Goal: Book appointment/travel/reservation

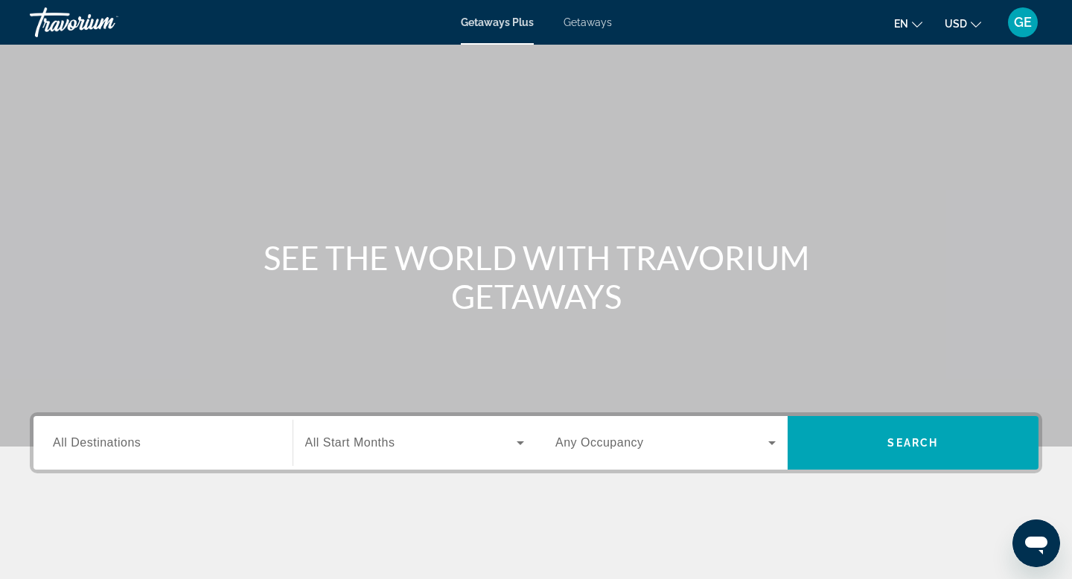
click at [957, 24] on span "USD" at bounding box center [956, 24] width 22 height 12
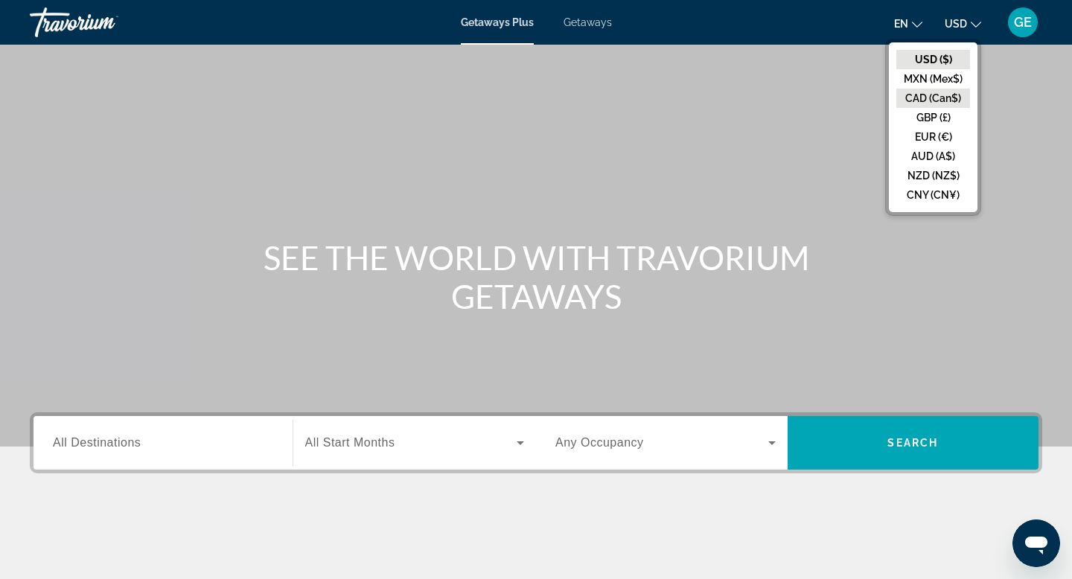
click at [927, 100] on button "CAD (Can$)" at bounding box center [933, 98] width 74 height 19
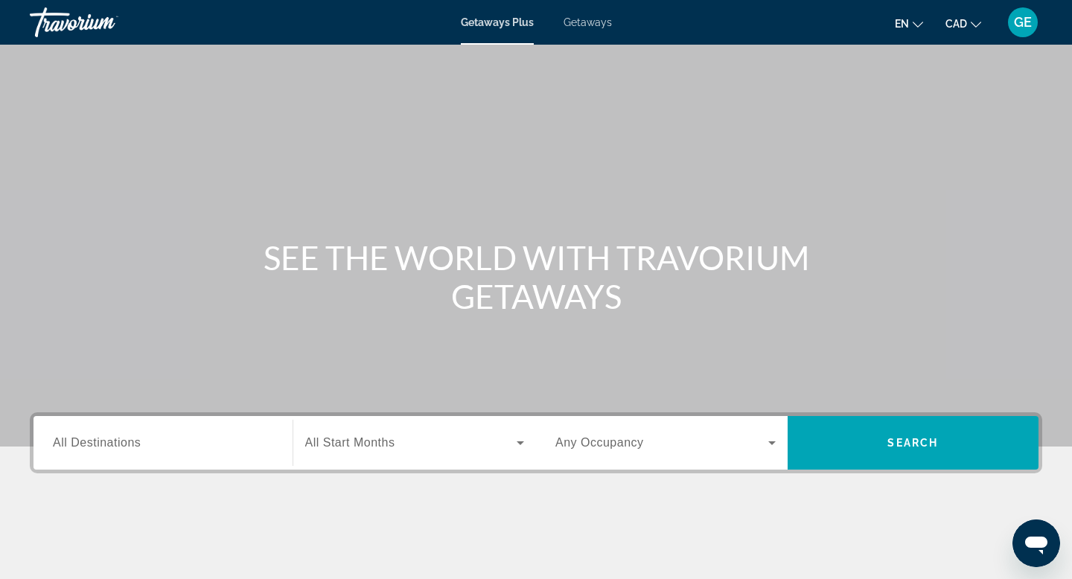
click at [177, 452] on div "Search widget" at bounding box center [163, 443] width 220 height 42
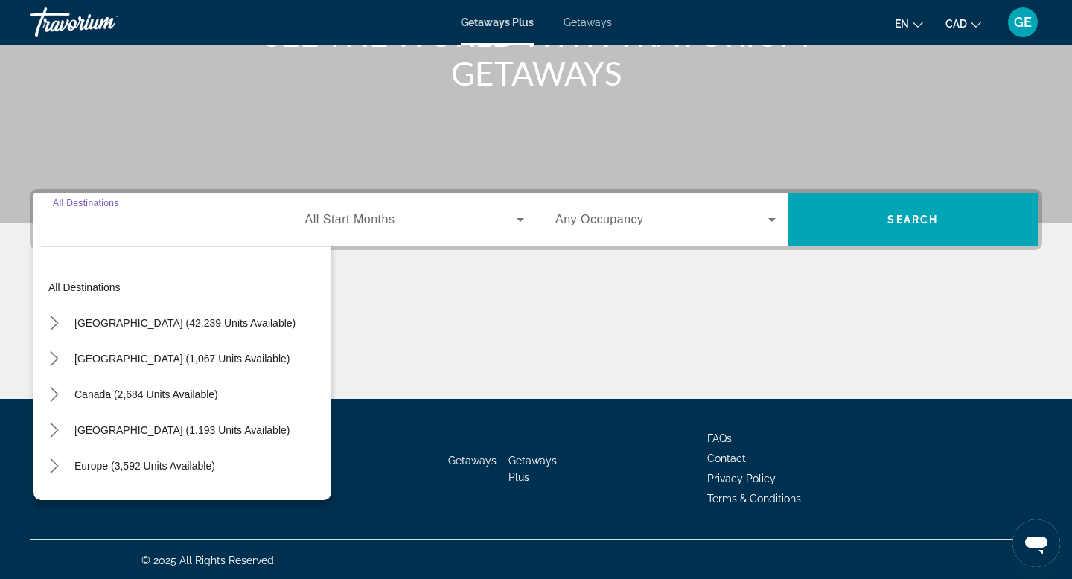
scroll to position [226, 0]
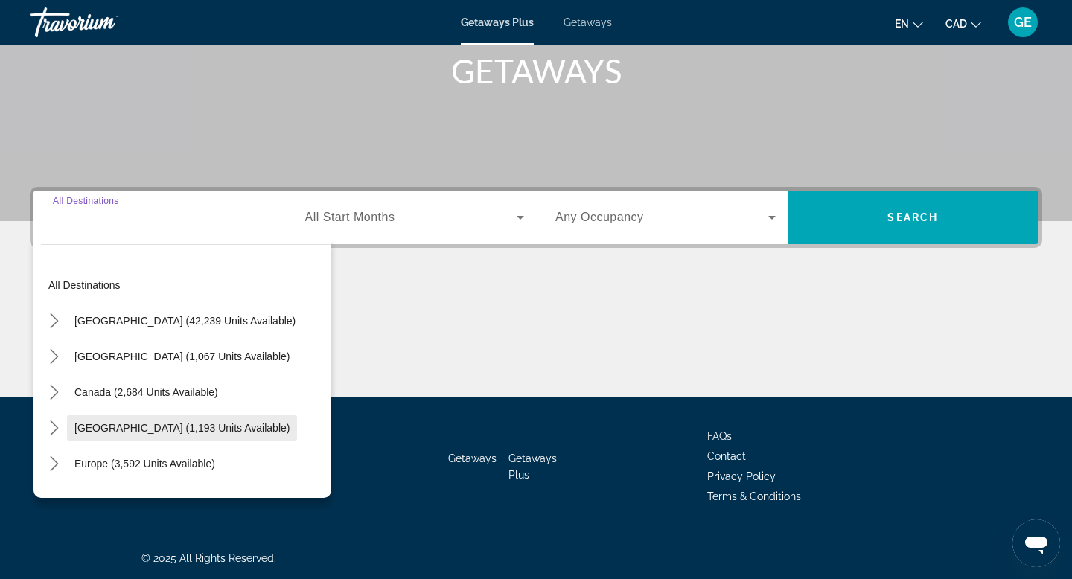
click at [187, 429] on span "Caribbean & Atlantic Islands (1,193 units available)" at bounding box center [181, 428] width 215 height 12
type input "**********"
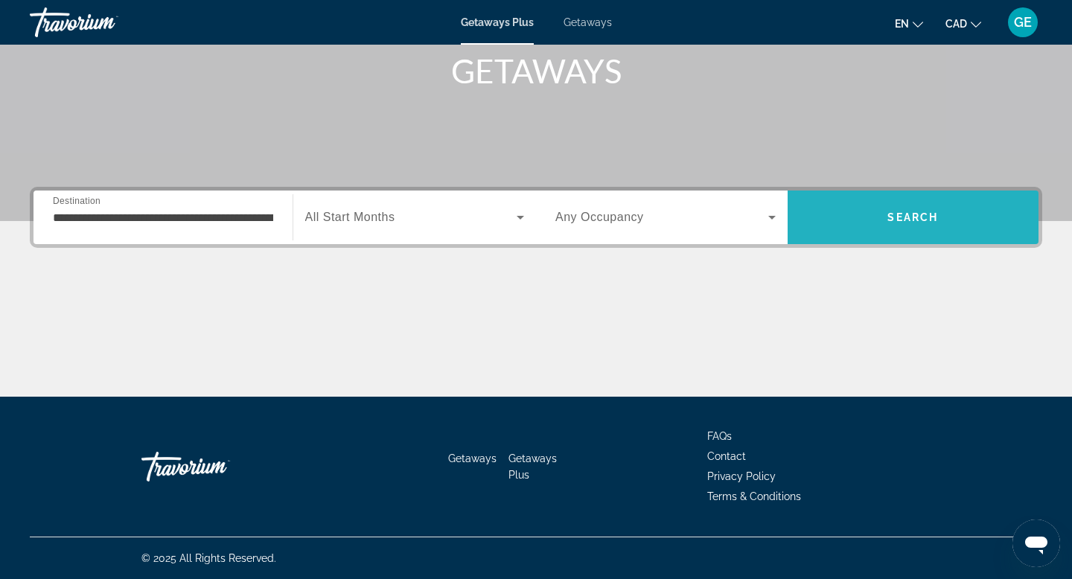
click at [901, 225] on span "Search" at bounding box center [914, 217] width 252 height 36
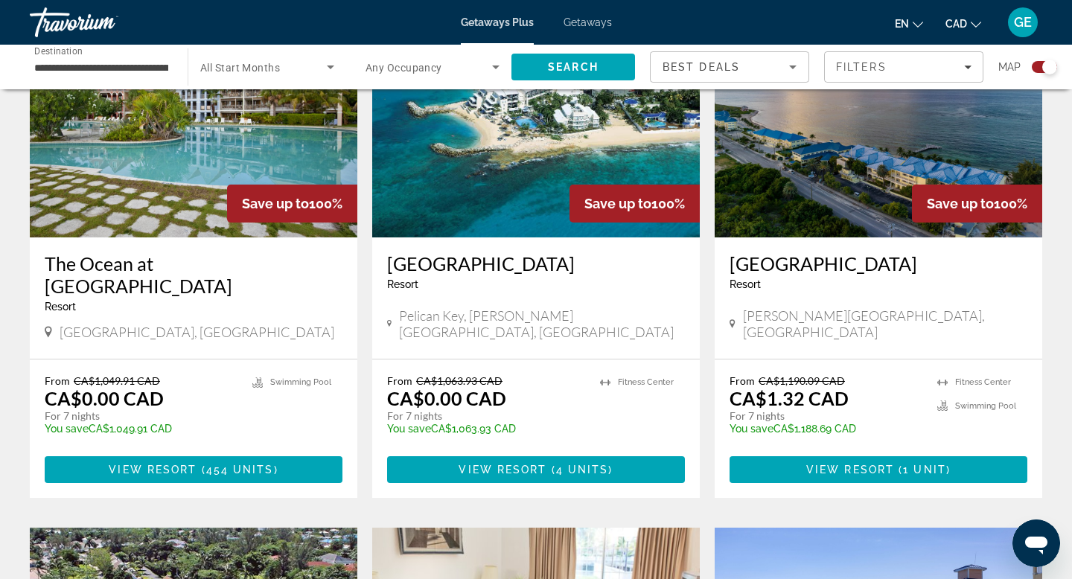
scroll to position [613, 0]
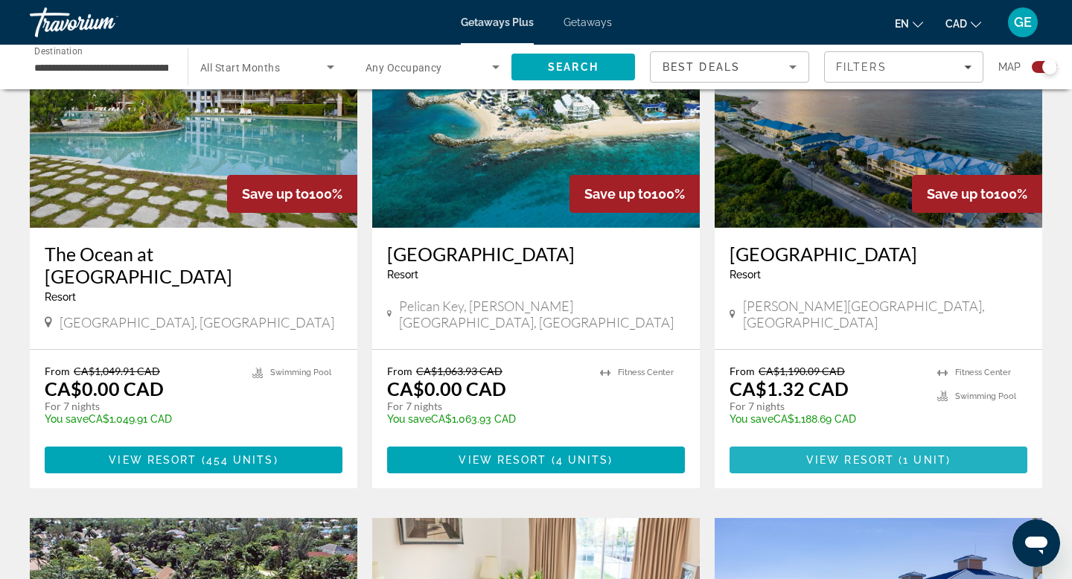
click at [823, 454] on span "View Resort" at bounding box center [850, 460] width 88 height 12
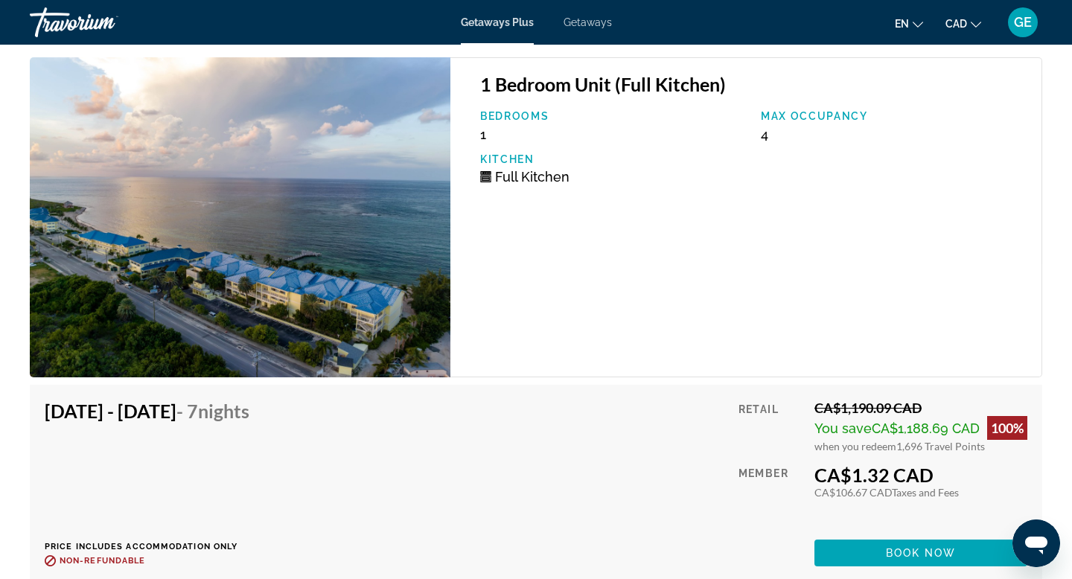
scroll to position [2573, 0]
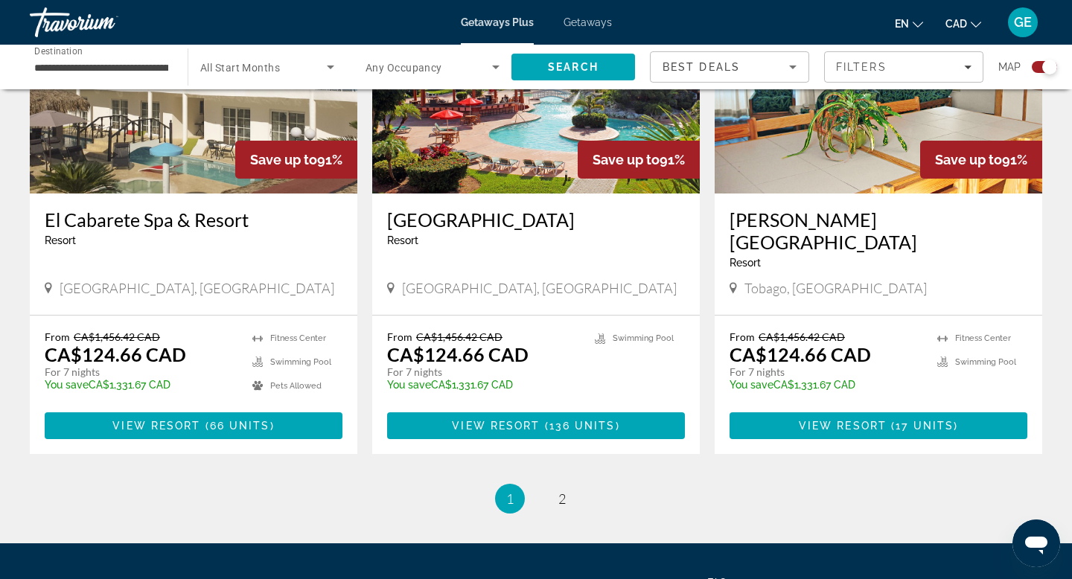
scroll to position [2290, 0]
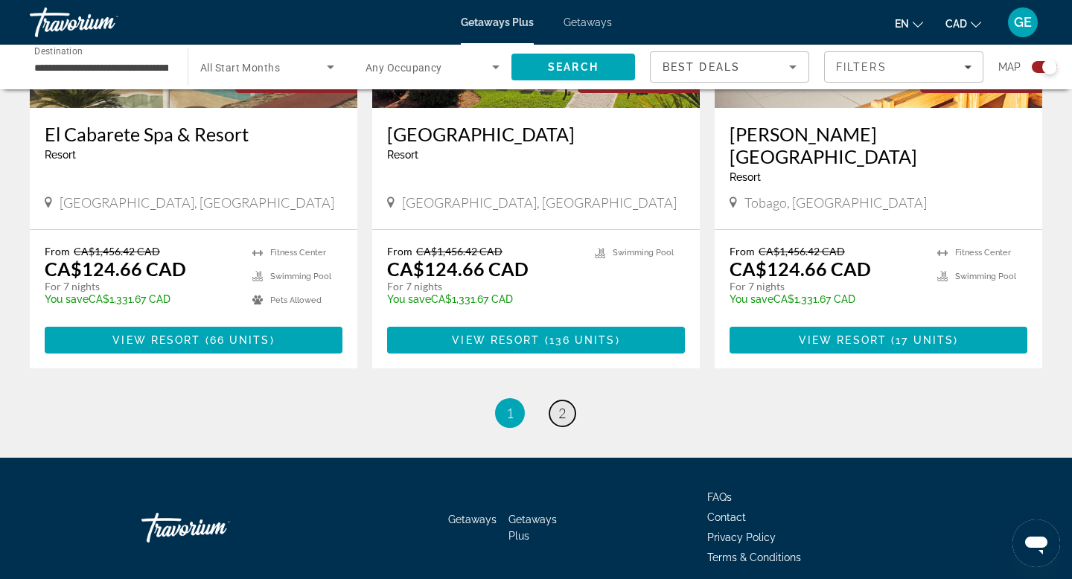
click at [561, 405] on span "2" at bounding box center [561, 413] width 7 height 16
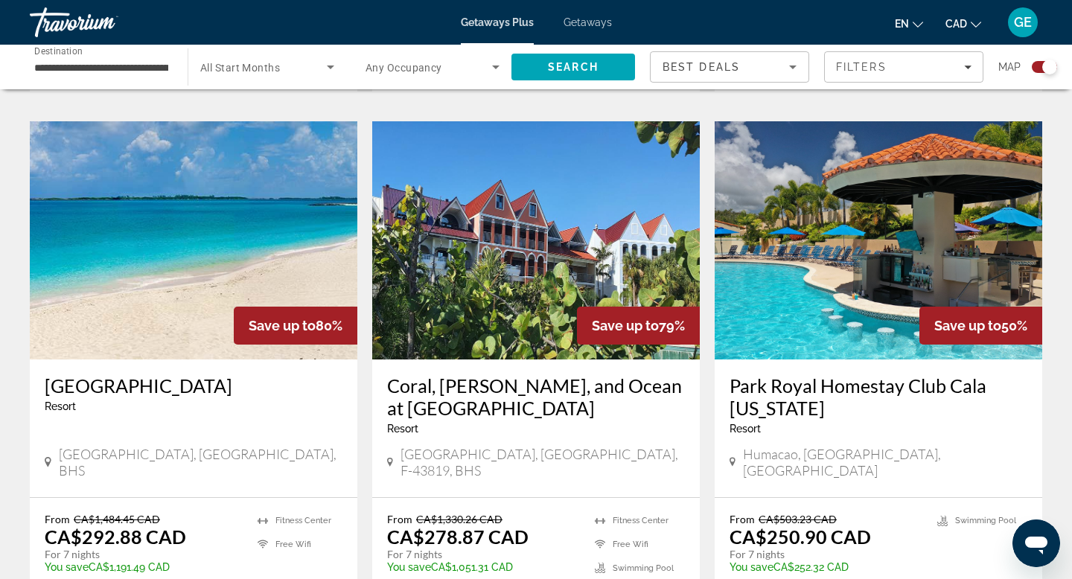
scroll to position [1643, 0]
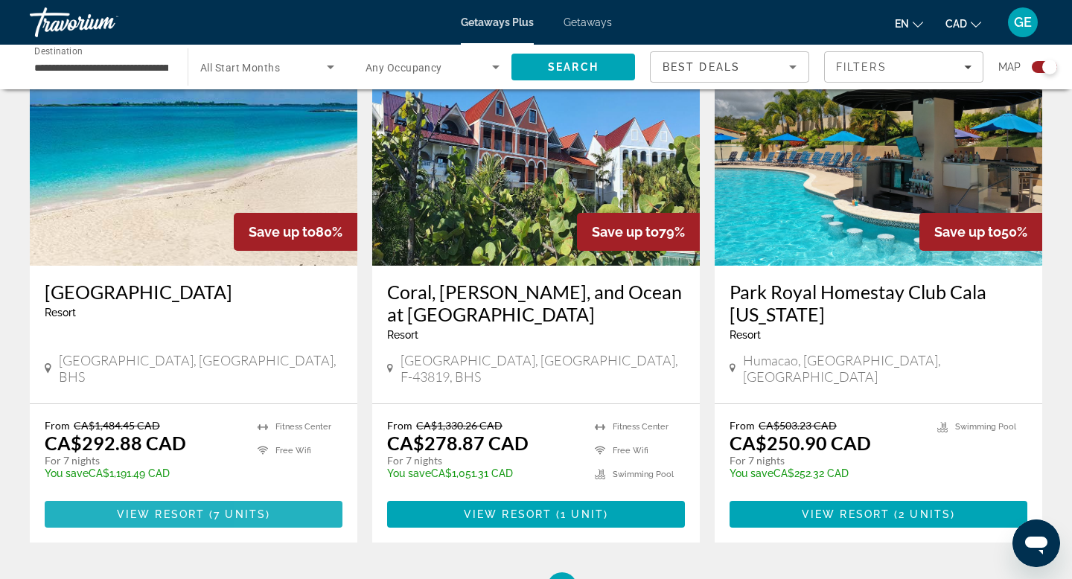
click at [284, 496] on span "Main content" at bounding box center [194, 514] width 298 height 36
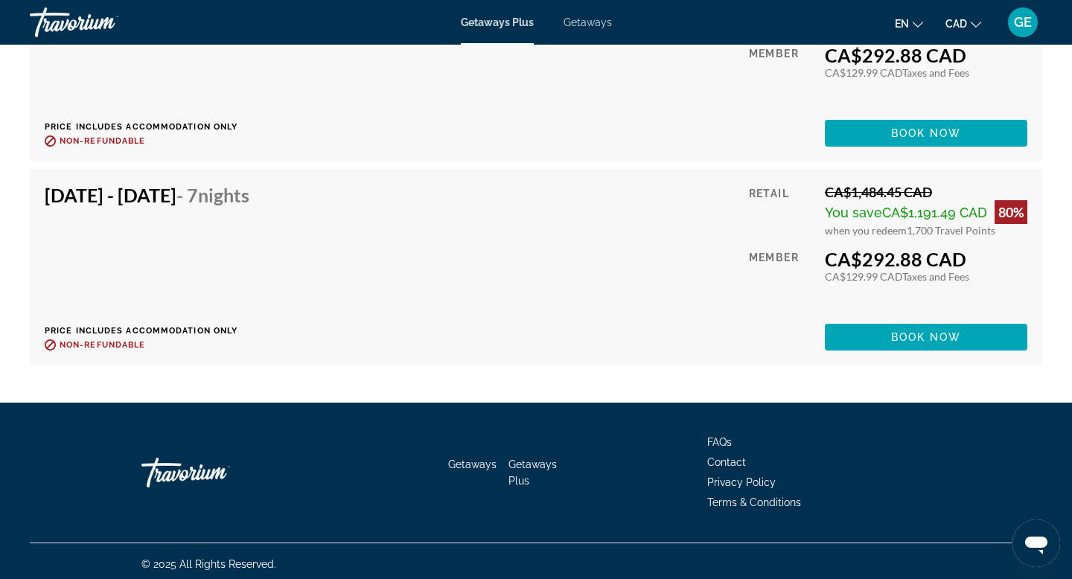
scroll to position [2662, 0]
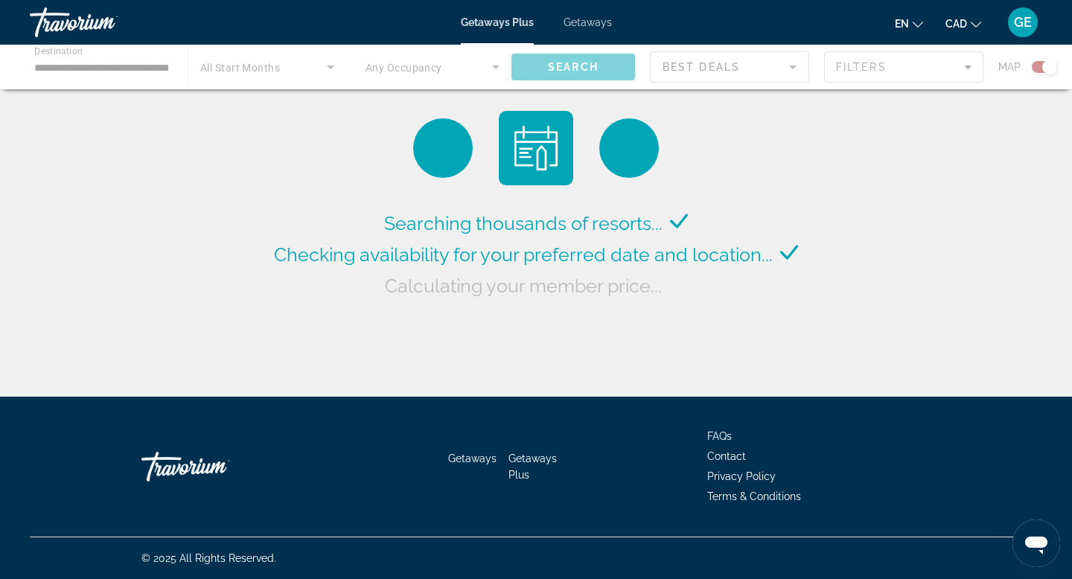
click at [591, 32] on div "Getaways Plus Getaways en English Español Français Italiano Português русский C…" at bounding box center [536, 22] width 1072 height 39
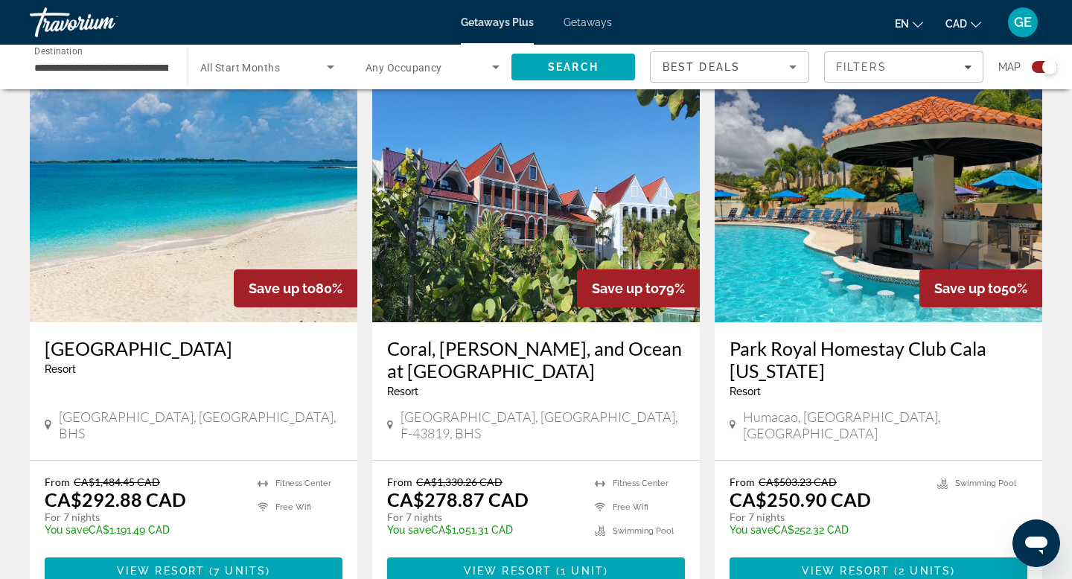
scroll to position [1587, 0]
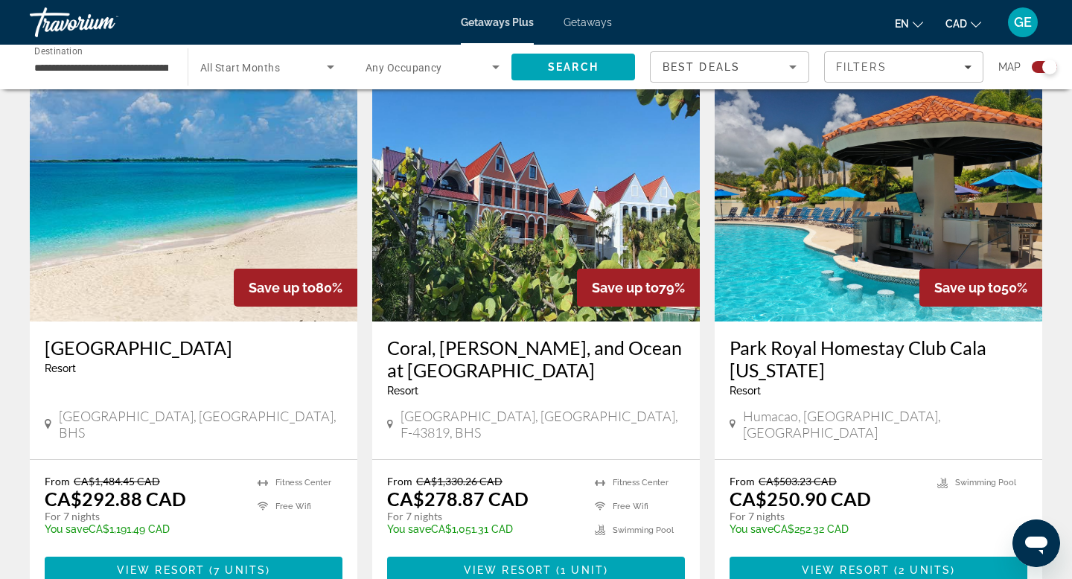
click at [595, 29] on div "Getaways Plus Getaways en English Español Français Italiano Português русский C…" at bounding box center [536, 22] width 1072 height 39
click at [595, 20] on span "Getaways" at bounding box center [587, 22] width 48 height 12
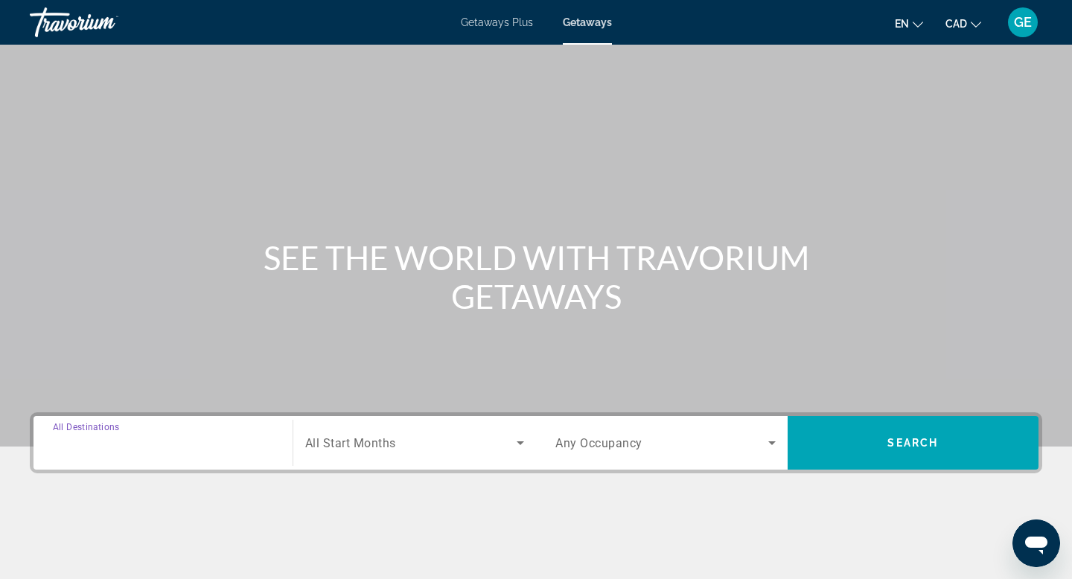
click at [202, 443] on input "Destination All Destinations" at bounding box center [163, 444] width 220 height 18
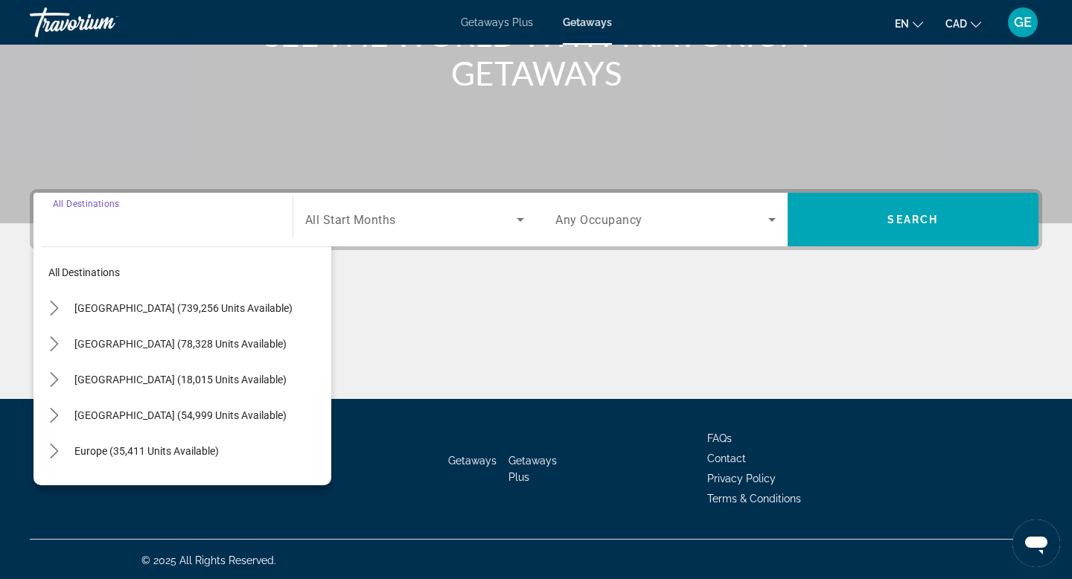
scroll to position [226, 0]
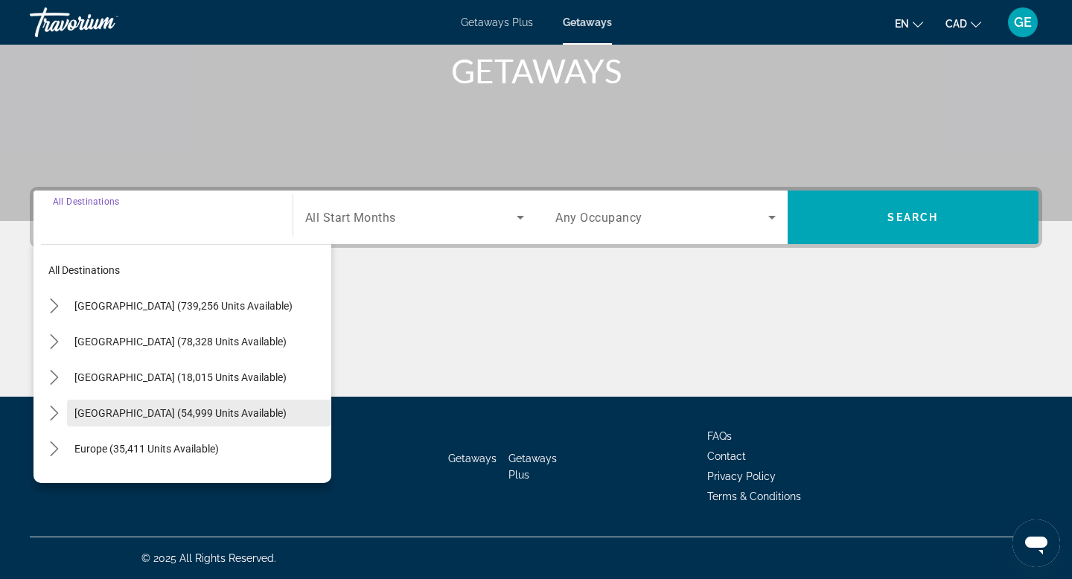
click at [206, 409] on span "[GEOGRAPHIC_DATA] (54,999 units available)" at bounding box center [180, 413] width 212 height 12
type input "**********"
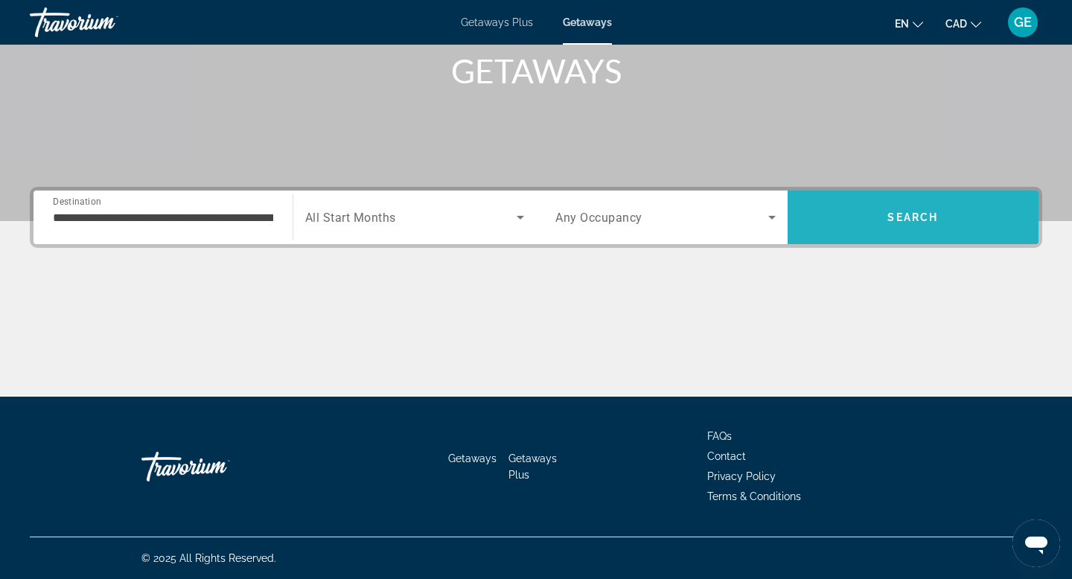
click at [873, 214] on span "Search" at bounding box center [914, 217] width 252 height 36
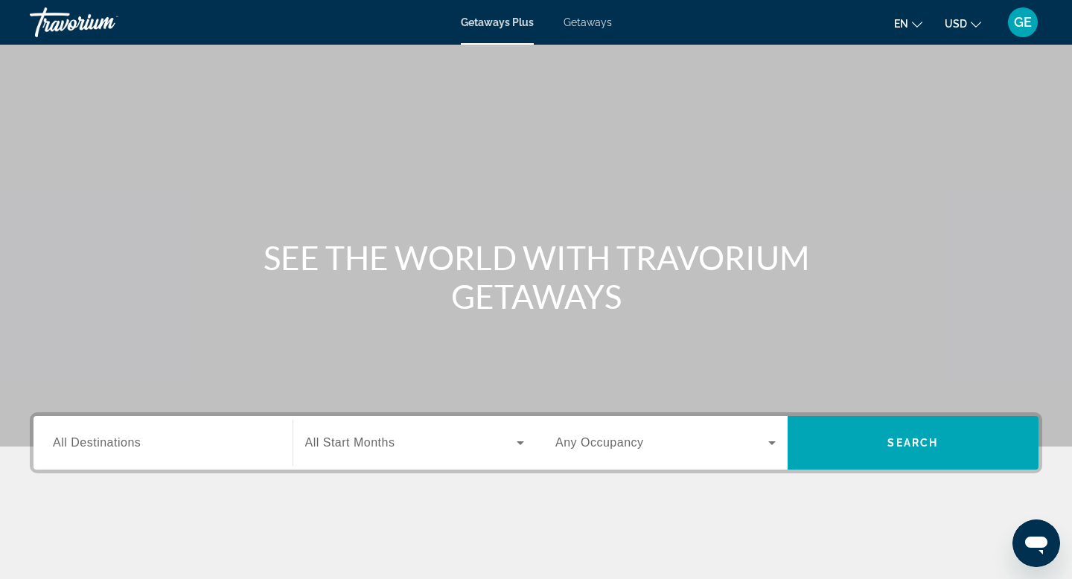
click at [611, 22] on div "Getaways Plus Getaways en English Español Français Italiano Português русский U…" at bounding box center [536, 22] width 1072 height 39
click at [591, 22] on span "Getaways" at bounding box center [587, 22] width 48 height 12
click at [967, 28] on button "USD USD ($) MXN (Mex$) CAD (Can$) GBP (£) EUR (€) AUD (A$) NZD (NZ$) CNY (CN¥)" at bounding box center [963, 24] width 36 height 22
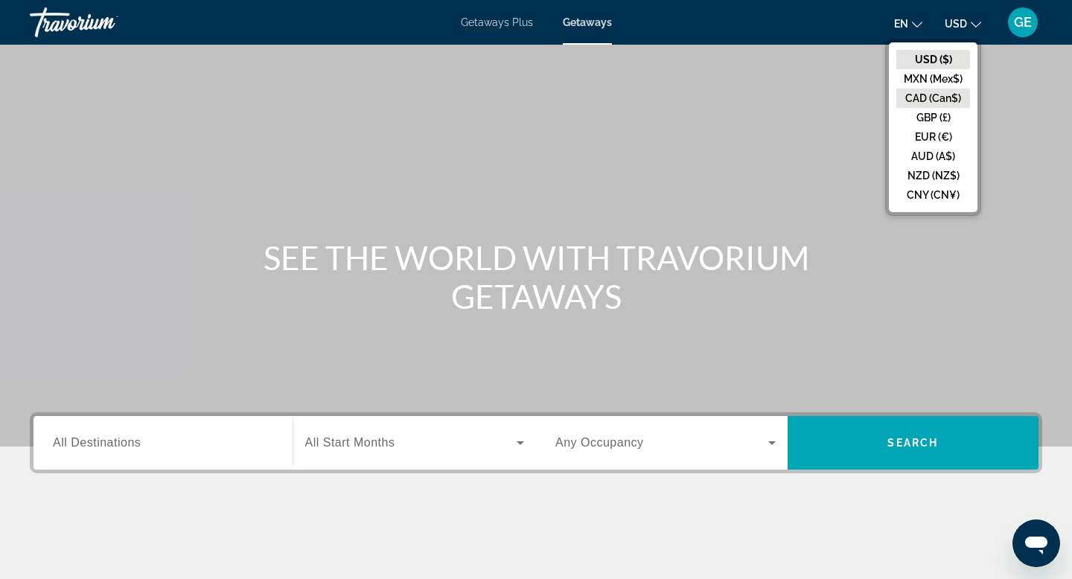
click at [925, 98] on button "CAD (Can$)" at bounding box center [933, 98] width 74 height 19
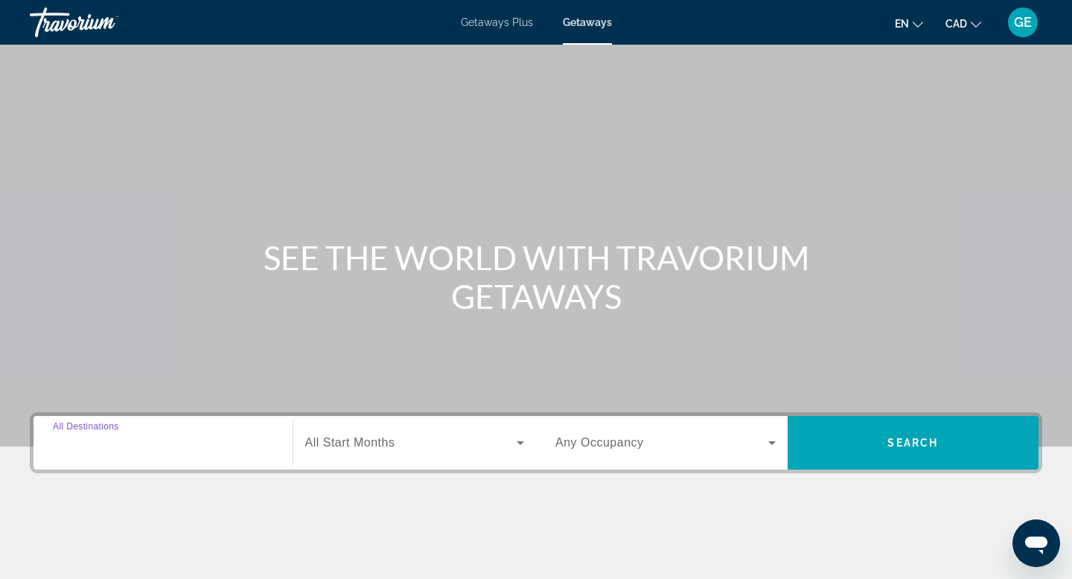
click at [110, 435] on input "Destination All Destinations" at bounding box center [163, 444] width 220 height 18
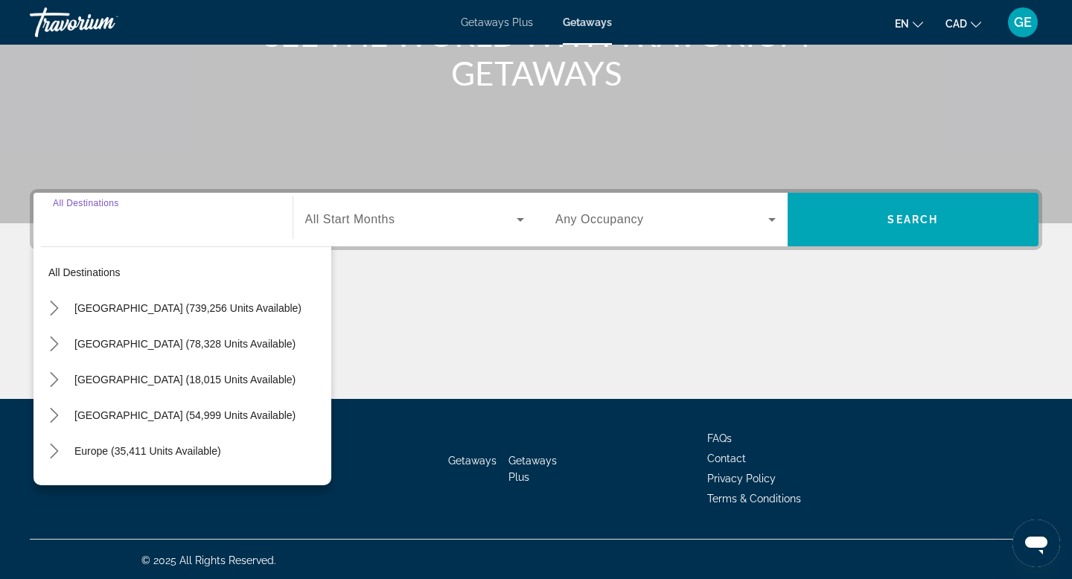
scroll to position [226, 0]
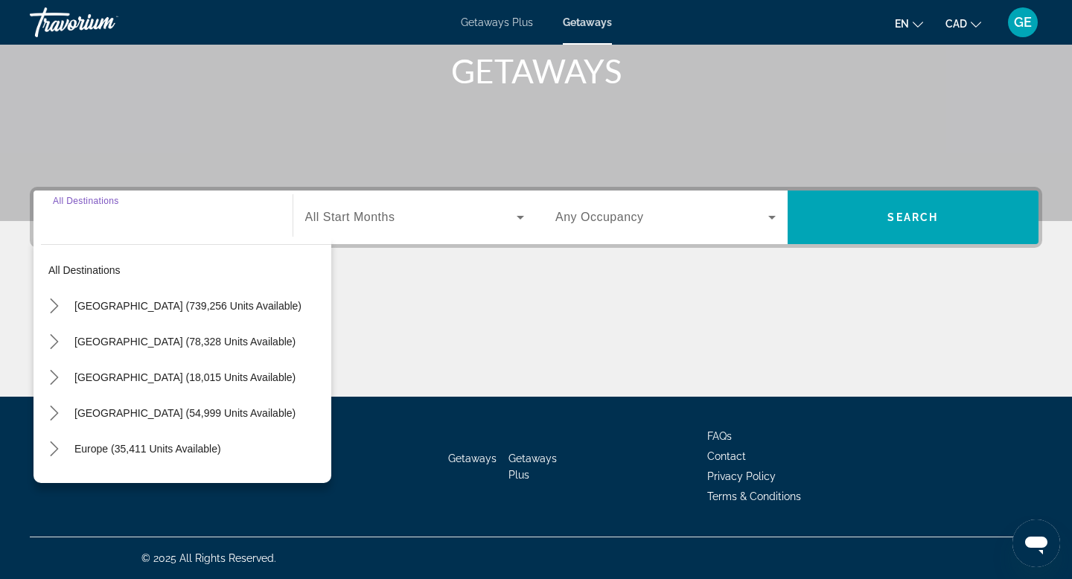
click at [145, 415] on span "[GEOGRAPHIC_DATA] (54,999 units available)" at bounding box center [184, 413] width 221 height 12
type input "**********"
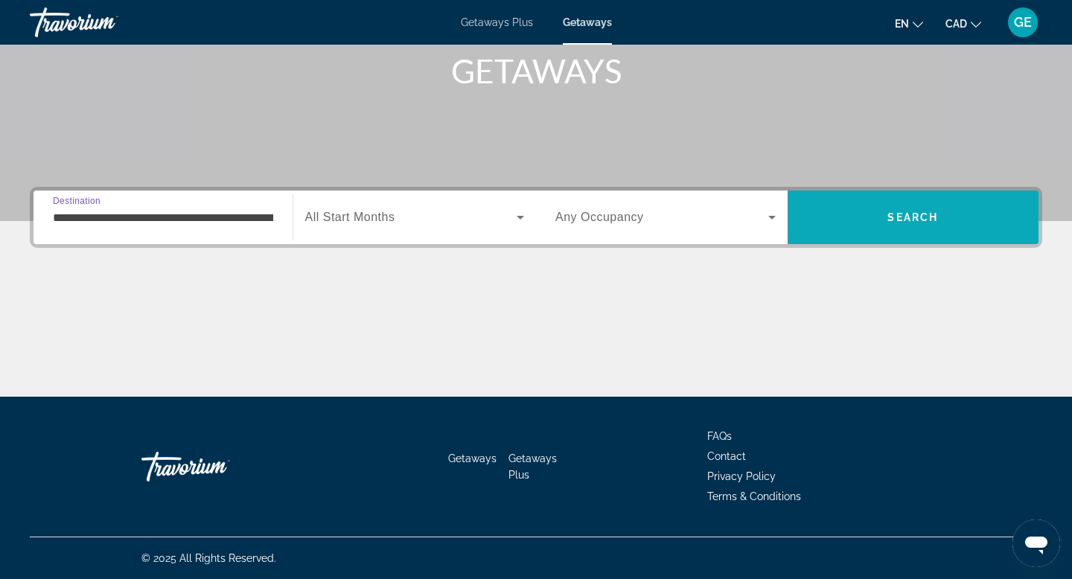
click at [913, 205] on span "Search" at bounding box center [914, 217] width 252 height 36
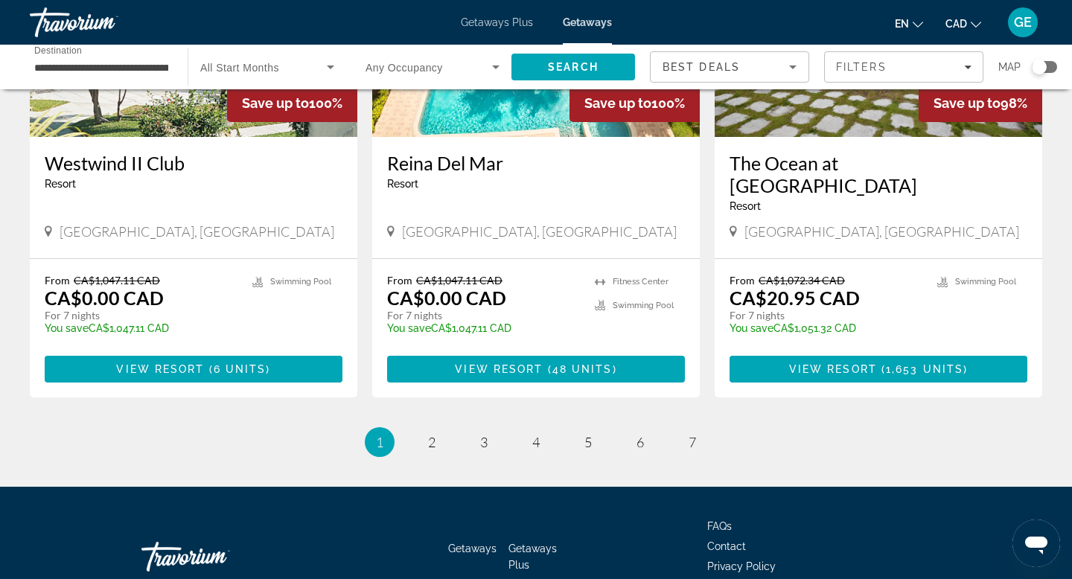
scroll to position [1896, 0]
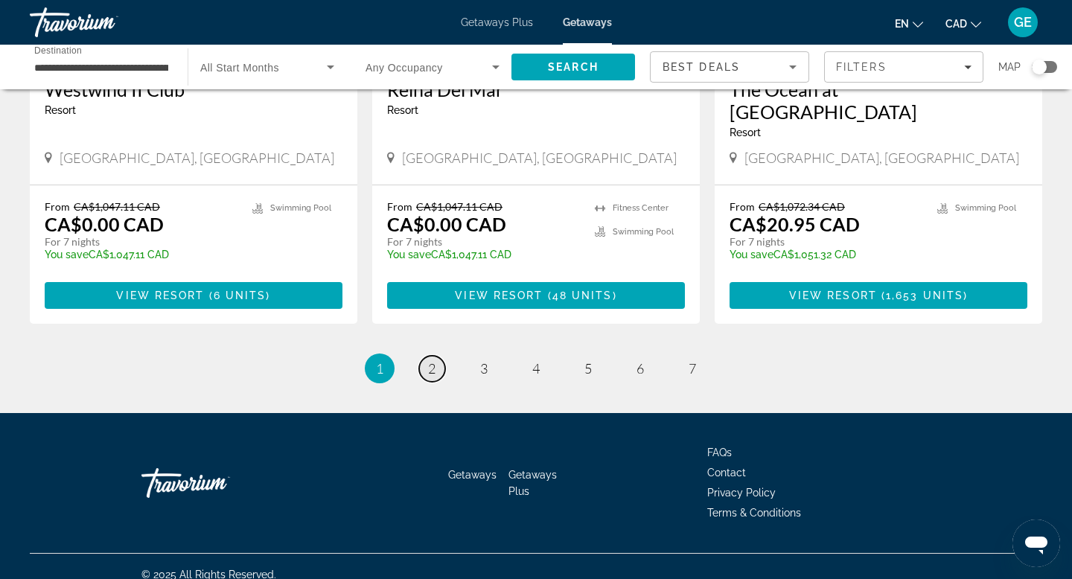
click at [433, 360] on span "2" at bounding box center [431, 368] width 7 height 16
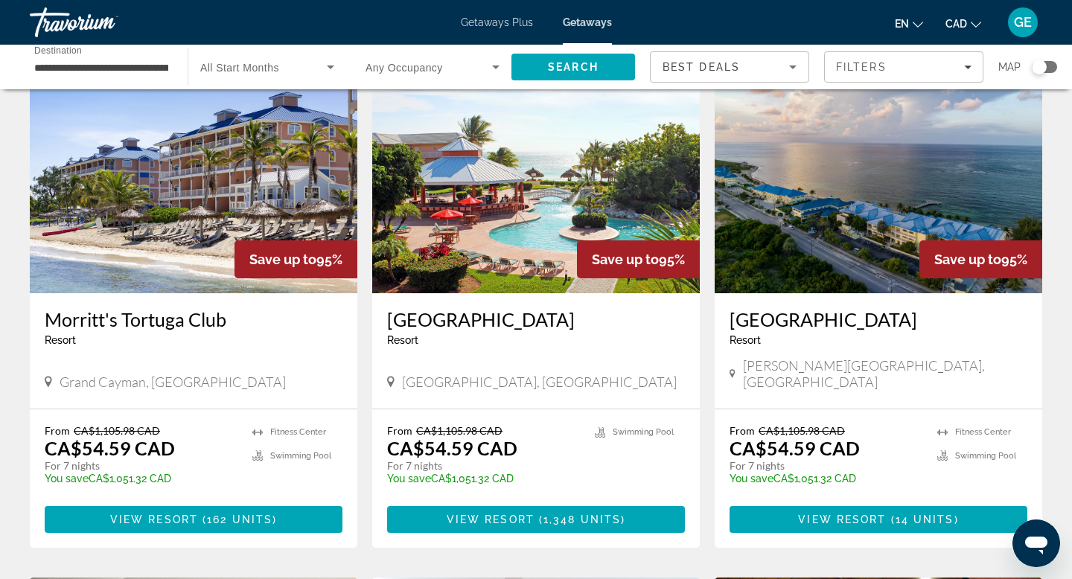
scroll to position [90, 0]
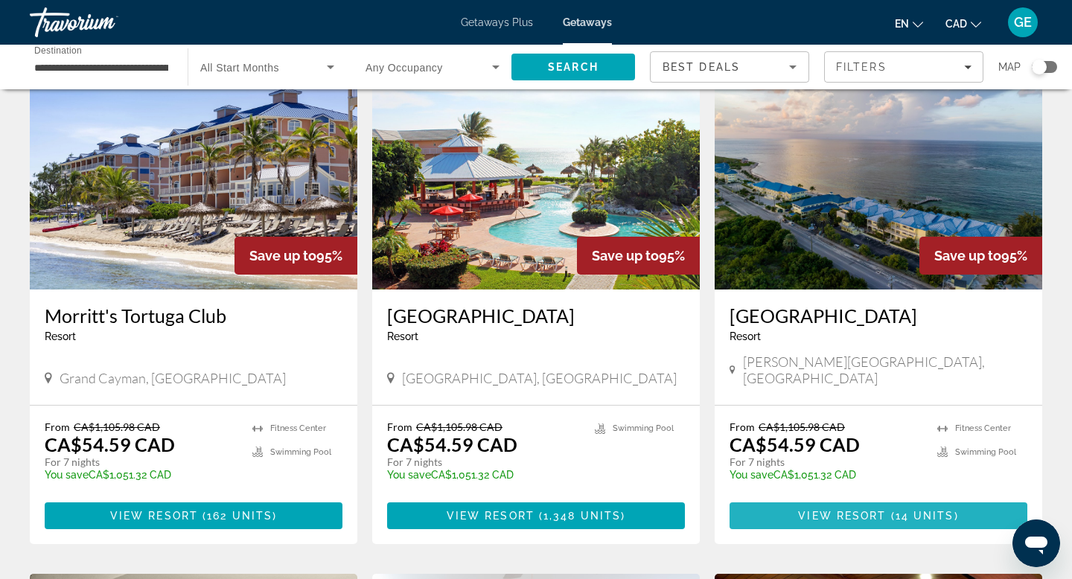
click at [848, 505] on span "Main content" at bounding box center [878, 516] width 298 height 36
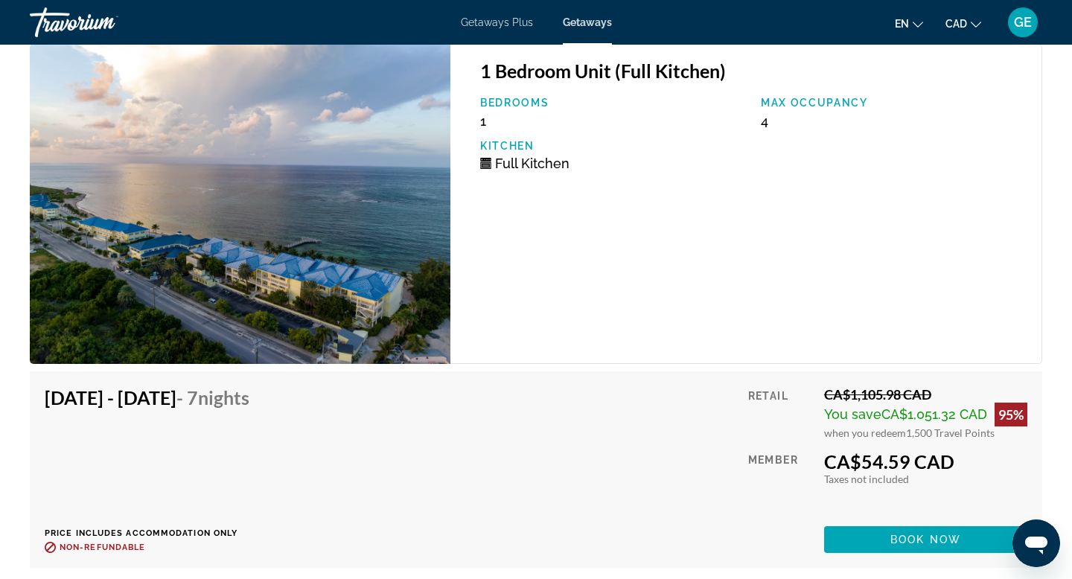
scroll to position [2748, 0]
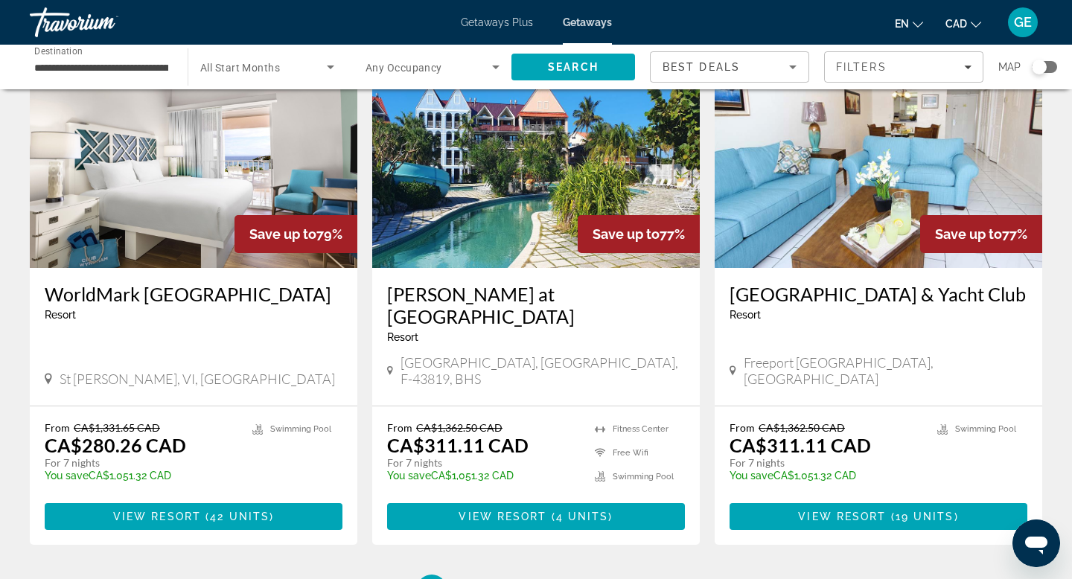
scroll to position [1758, 0]
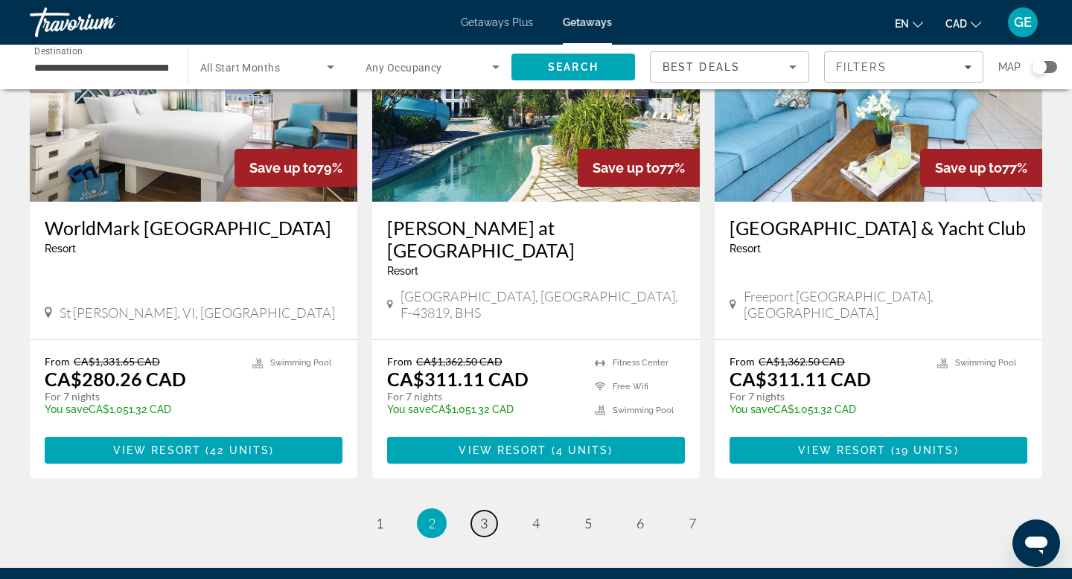
click at [485, 515] on span "3" at bounding box center [483, 523] width 7 height 16
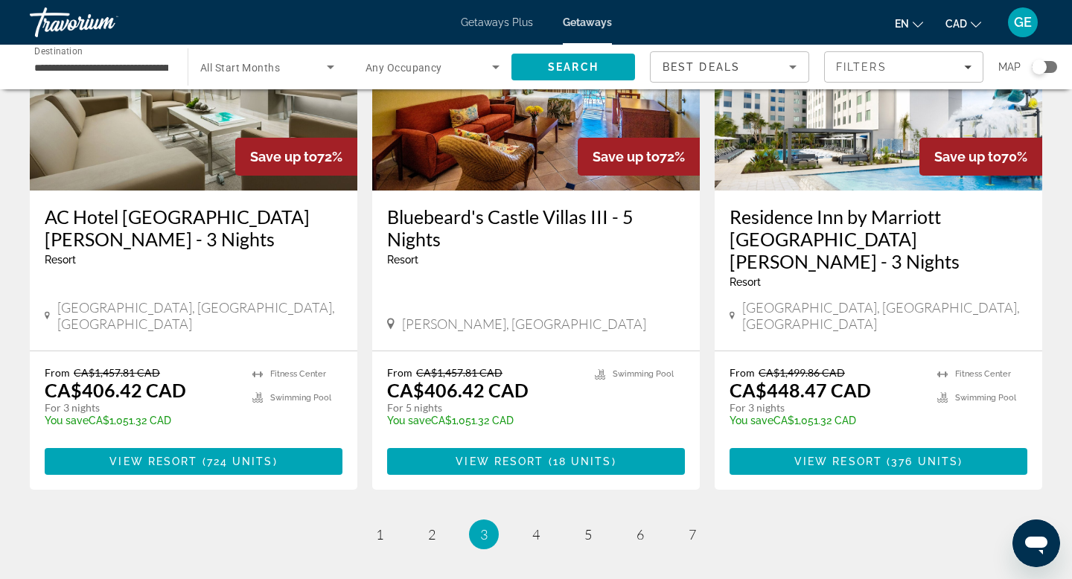
scroll to position [1896, 0]
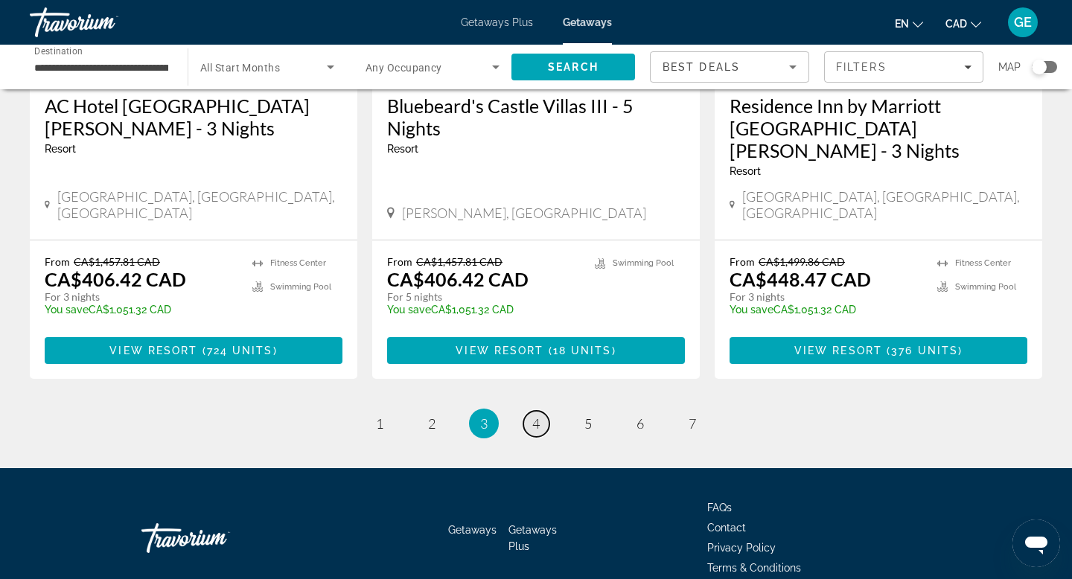
click at [535, 415] on span "4" at bounding box center [535, 423] width 7 height 16
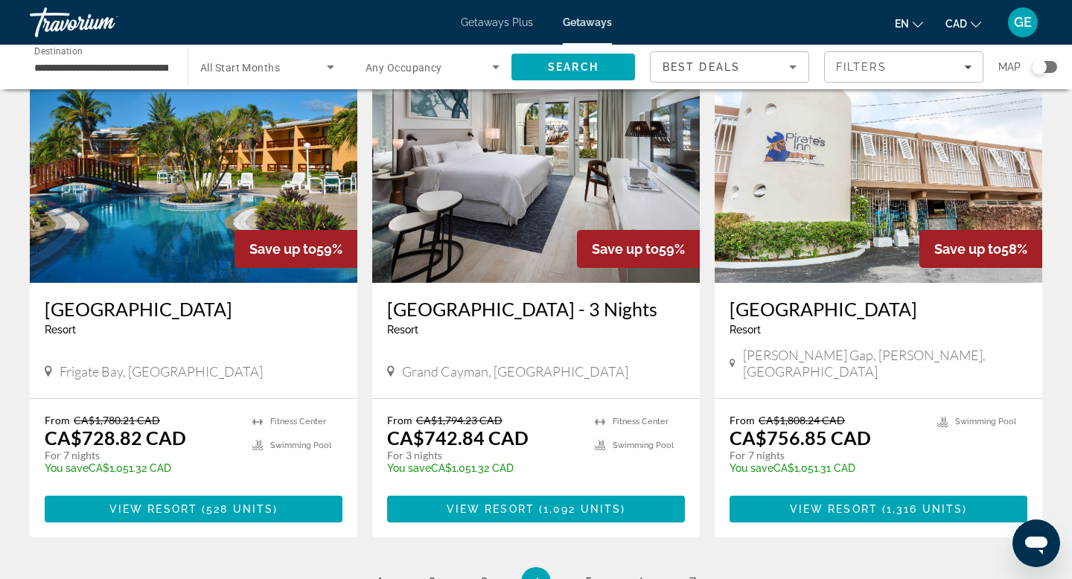
scroll to position [1897, 0]
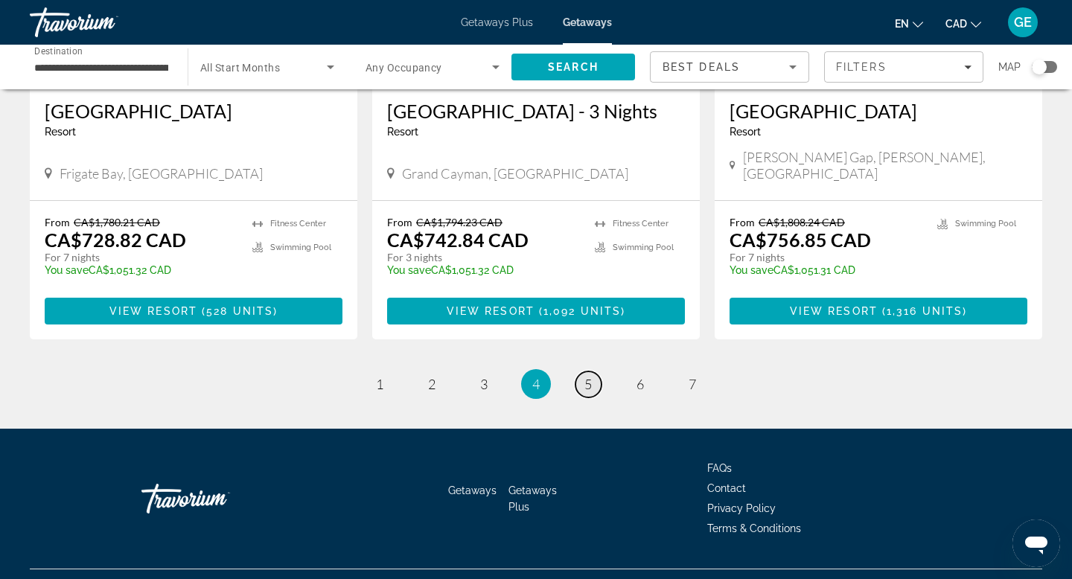
click at [585, 376] on span "5" at bounding box center [587, 384] width 7 height 16
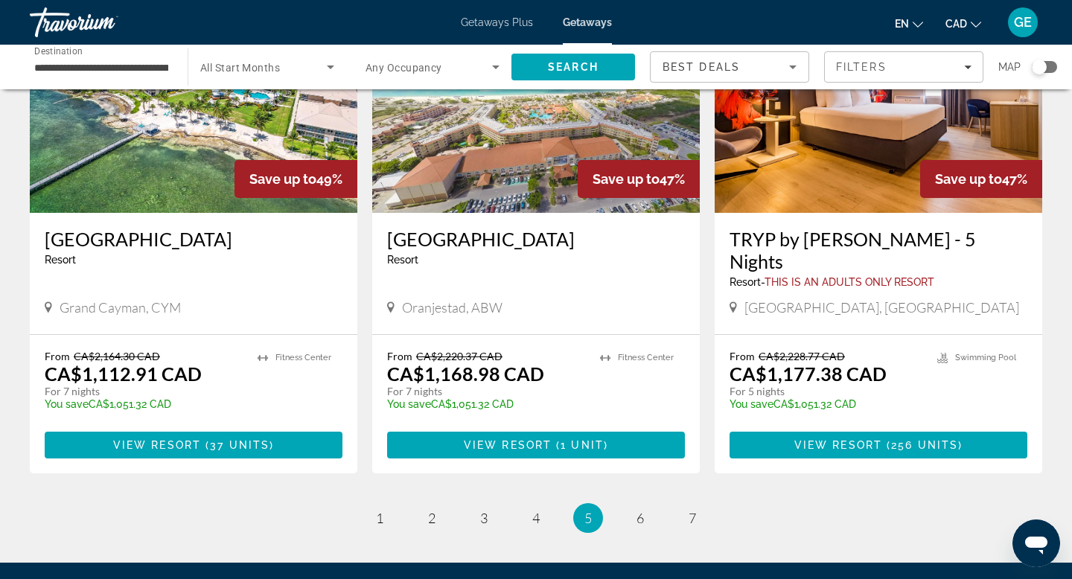
scroll to position [1896, 0]
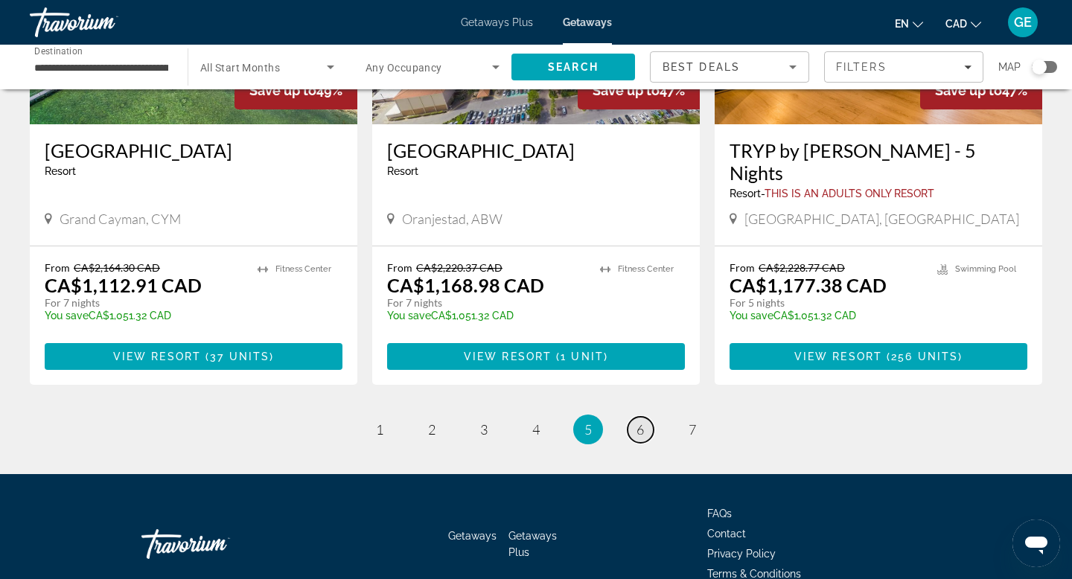
click at [641, 421] on span "6" at bounding box center [639, 429] width 7 height 16
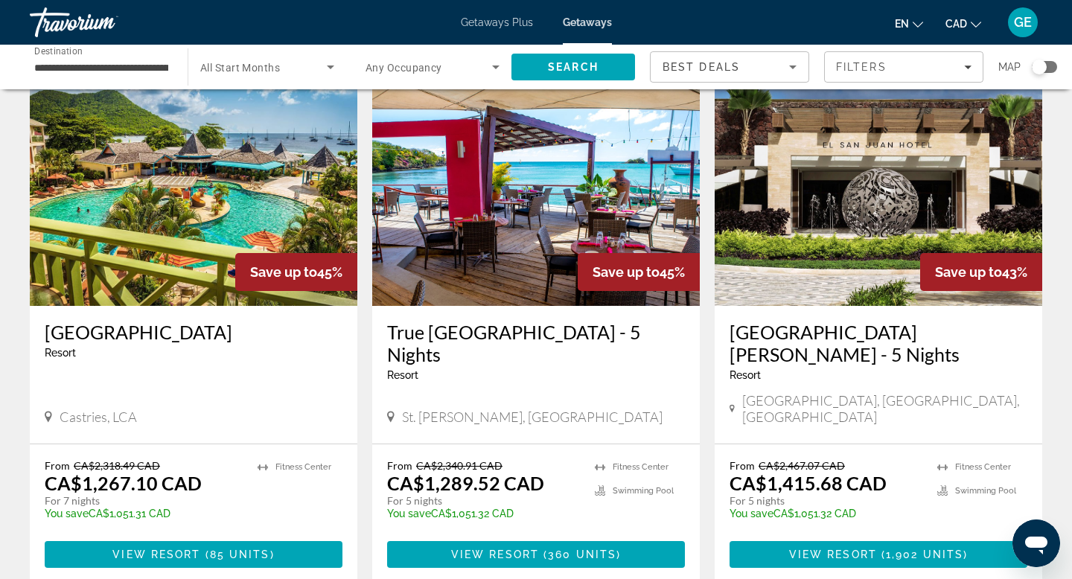
scroll to position [74, 0]
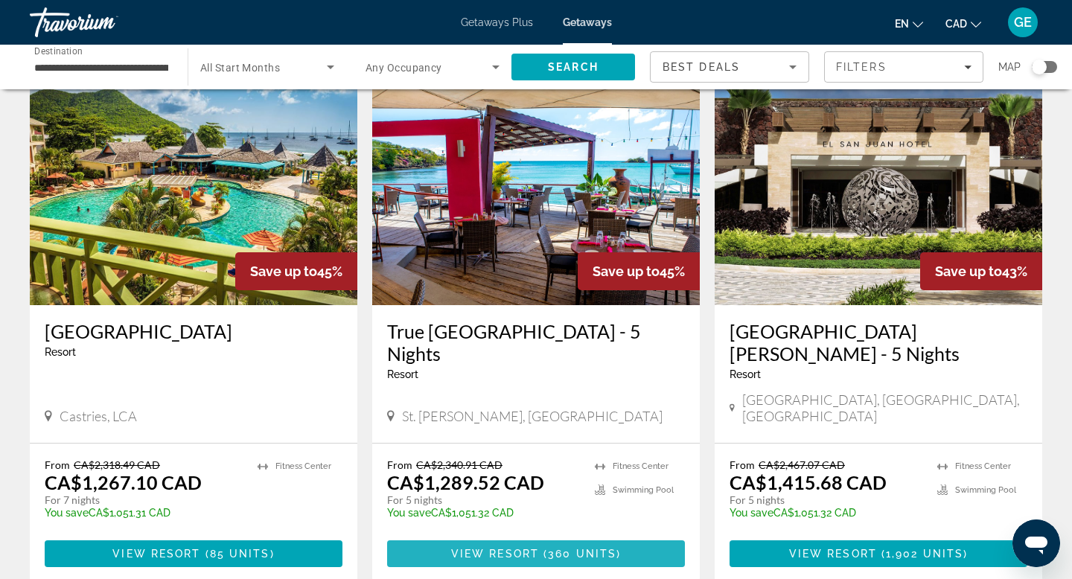
click at [549, 548] on span "360 units" at bounding box center [582, 554] width 68 height 12
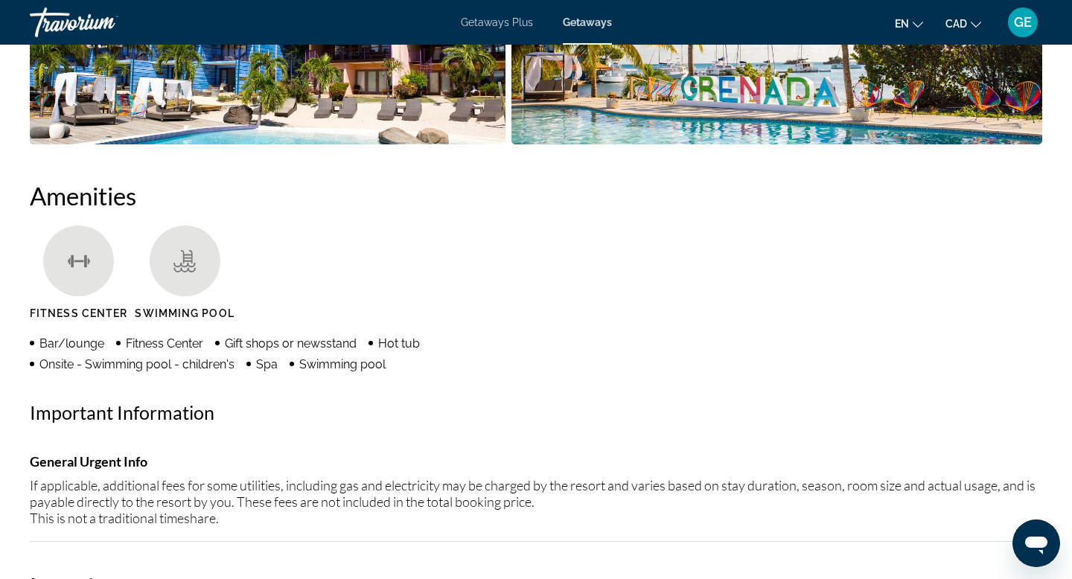
scroll to position [1053, 0]
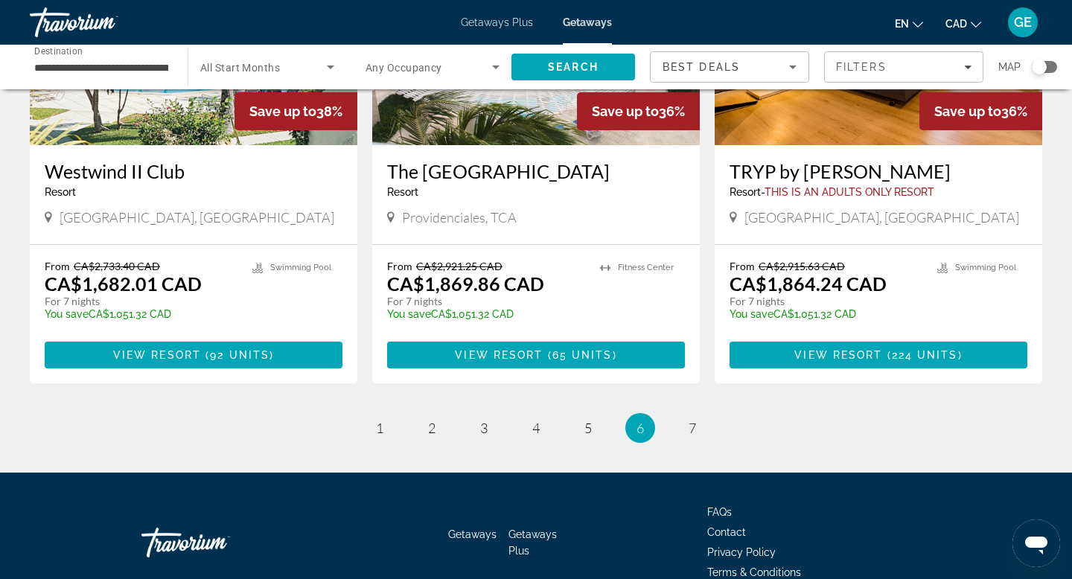
scroll to position [1896, 0]
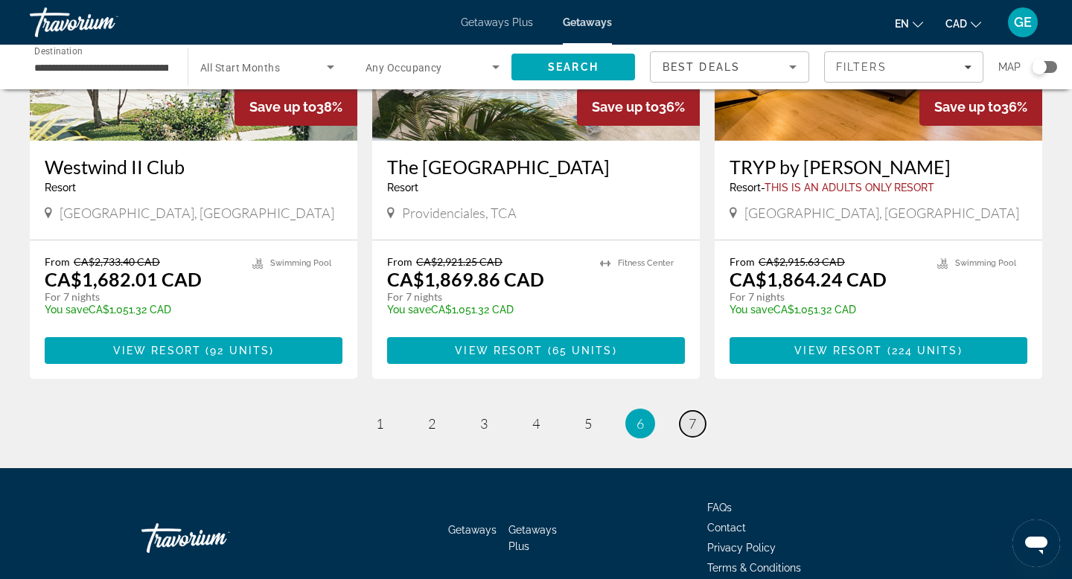
click at [689, 415] on span "7" at bounding box center [692, 423] width 7 height 16
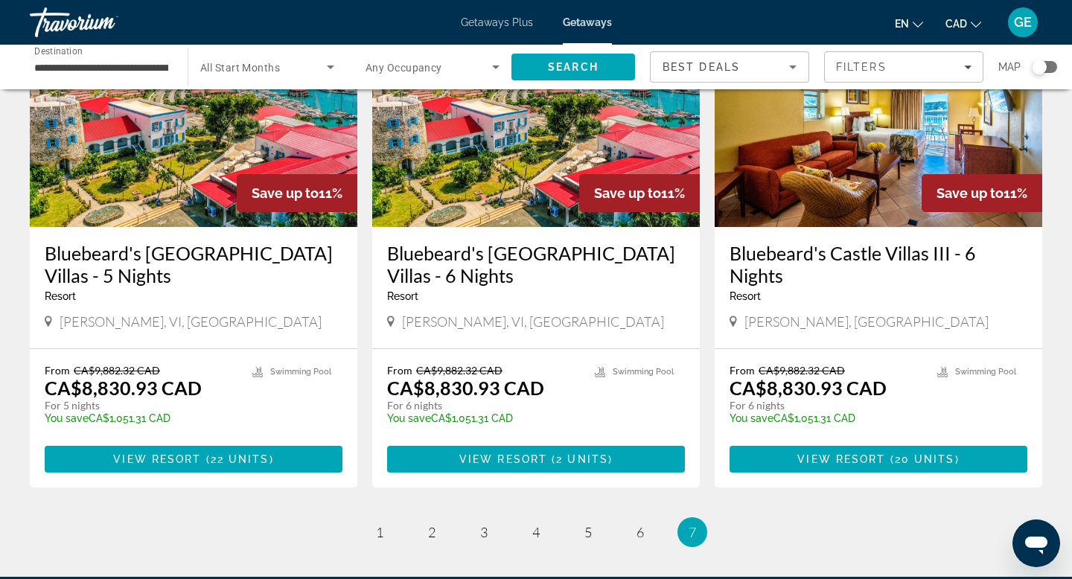
scroll to position [1367, 0]
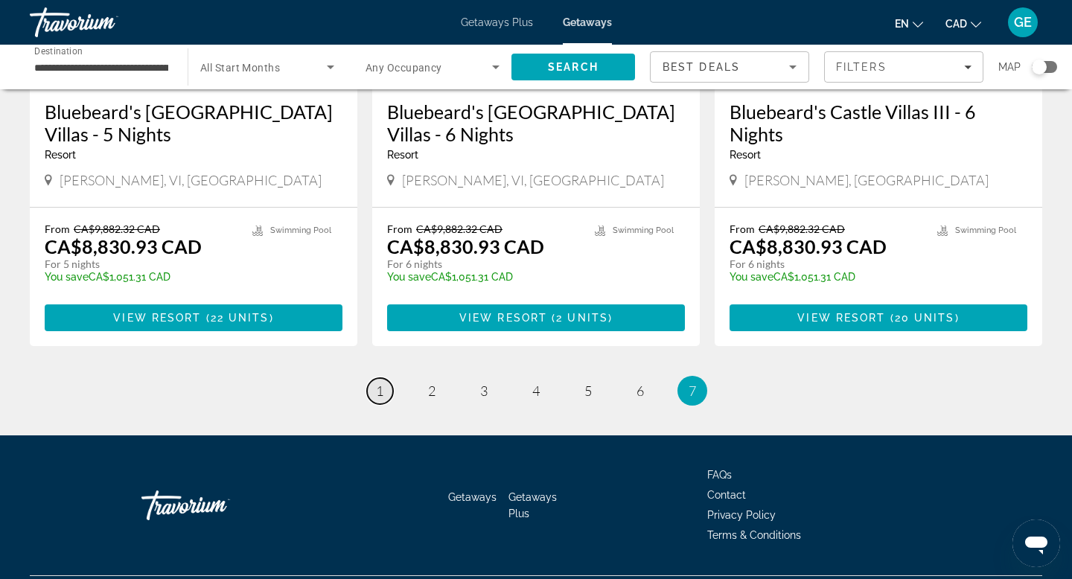
click at [378, 383] on span "1" at bounding box center [379, 391] width 7 height 16
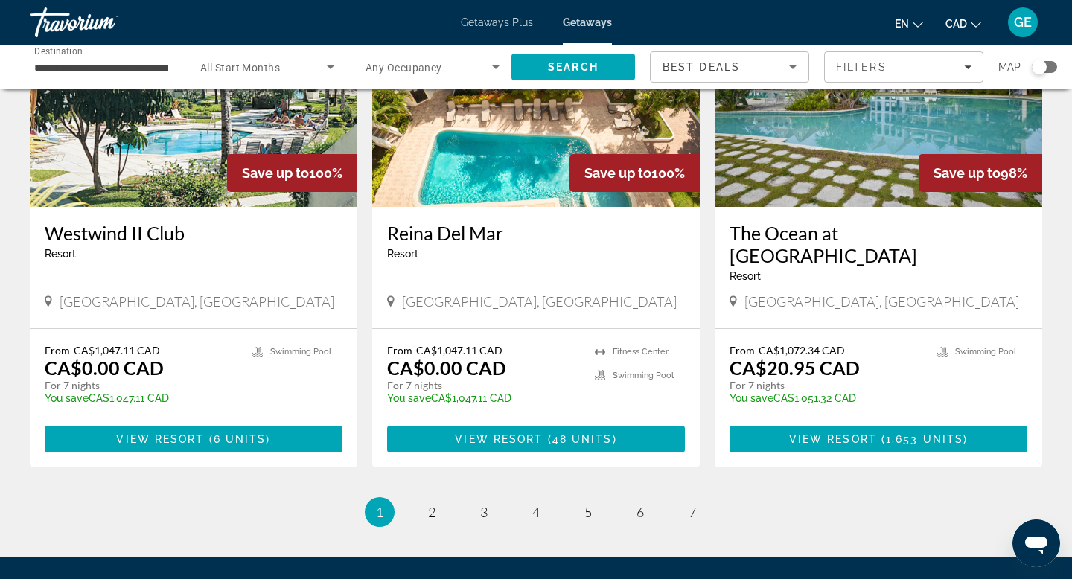
scroll to position [1896, 0]
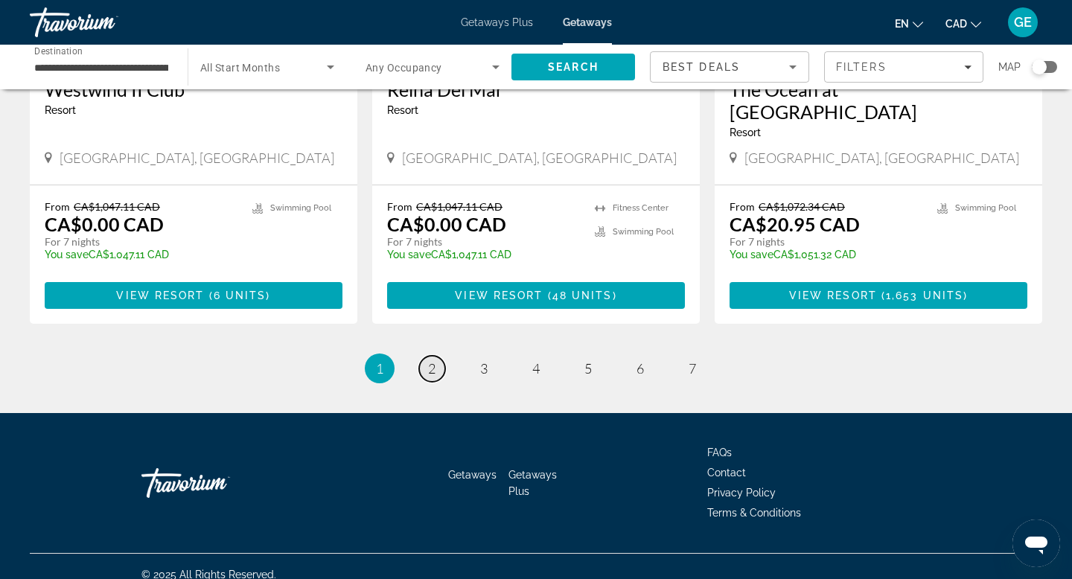
click at [431, 360] on span "2" at bounding box center [431, 368] width 7 height 16
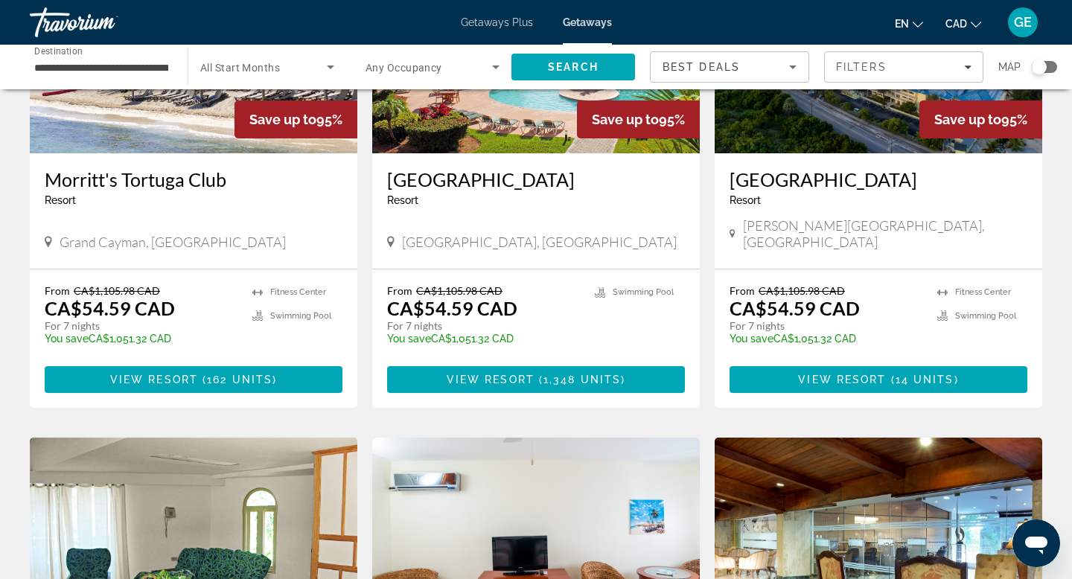
scroll to position [227, 0]
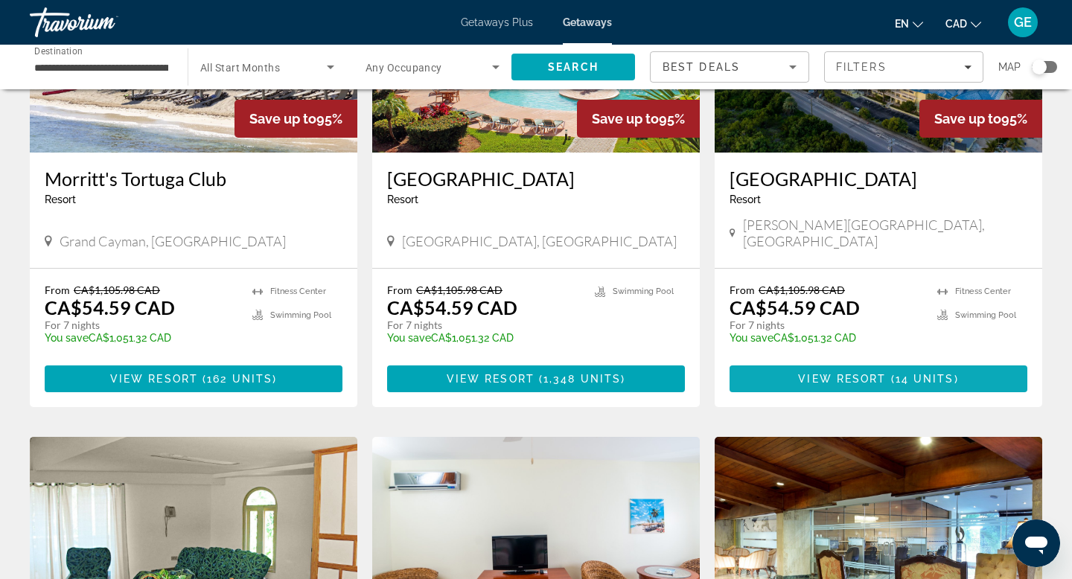
click at [791, 366] on span "Main content" at bounding box center [878, 379] width 298 height 36
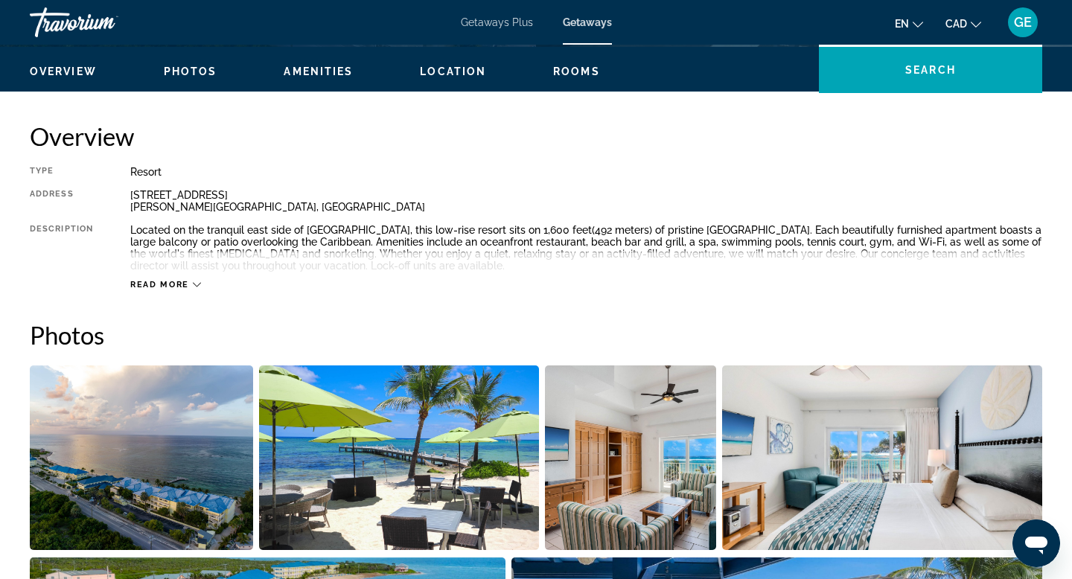
scroll to position [402, 0]
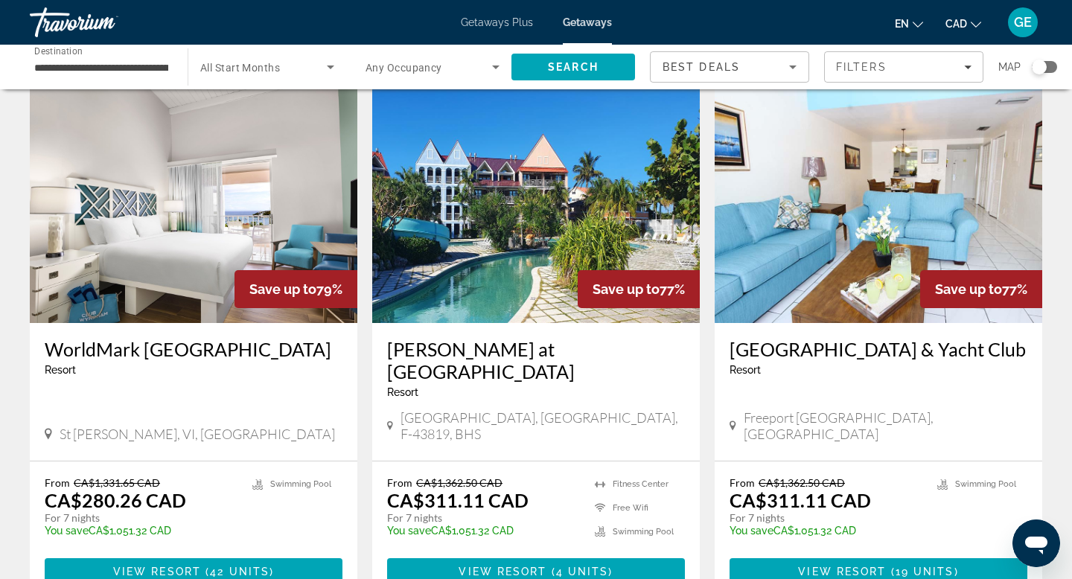
scroll to position [1874, 0]
